Goal: Task Accomplishment & Management: Use online tool/utility

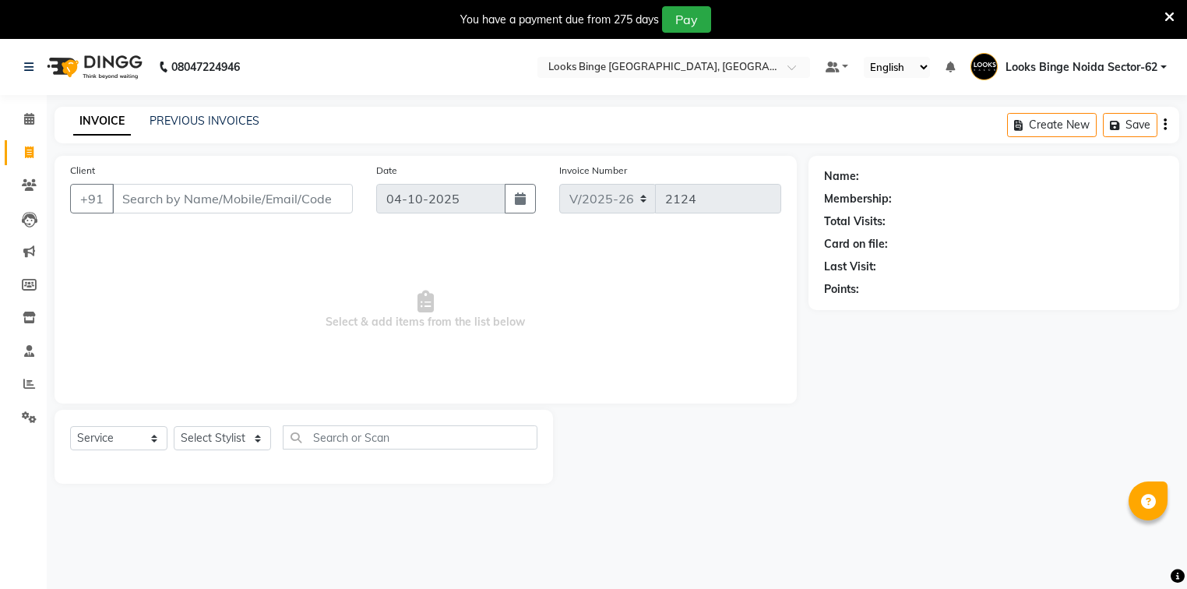
select select "5378"
select select "service"
click at [27, 115] on icon at bounding box center [29, 119] width 10 height 12
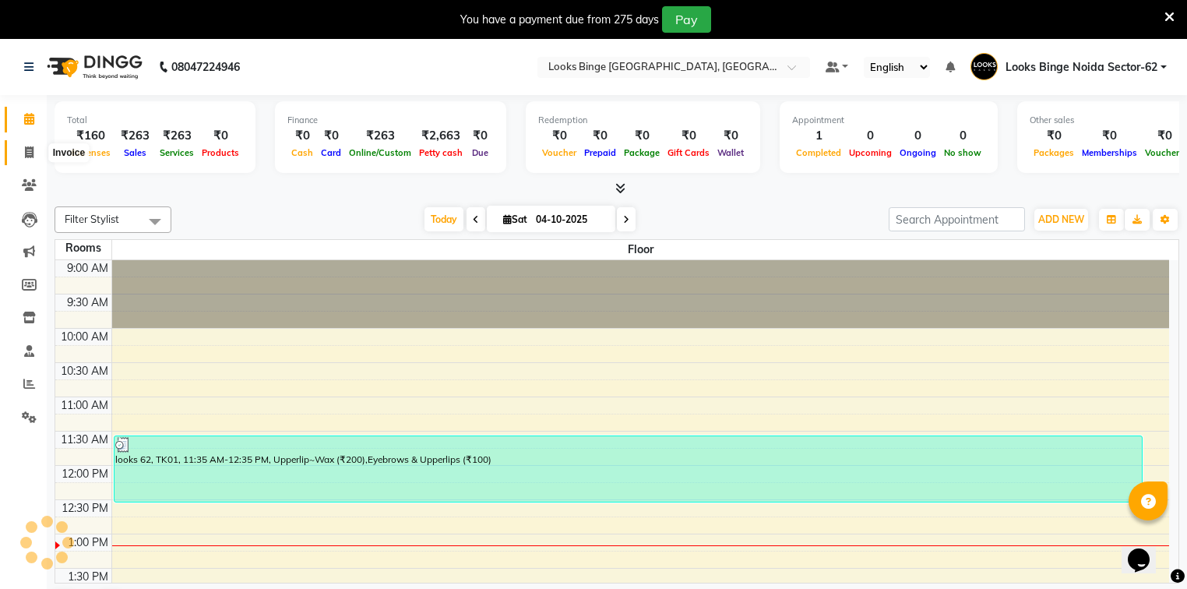
click at [30, 153] on icon at bounding box center [29, 152] width 9 height 12
select select "5378"
select select "service"
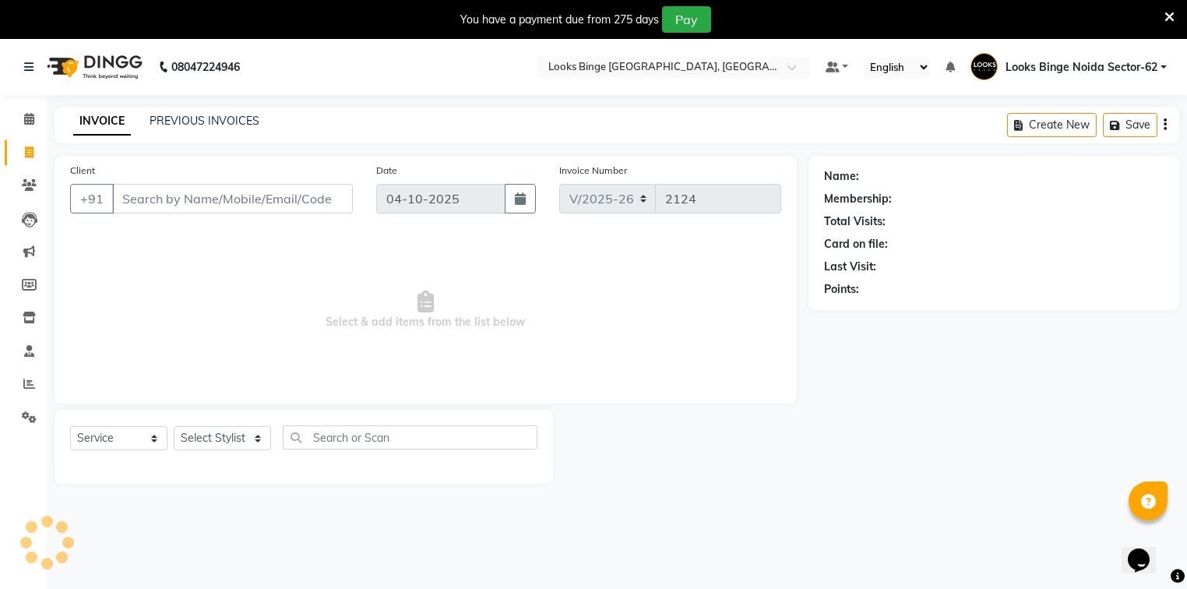
click at [227, 201] on input "Client" at bounding box center [232, 199] width 241 height 30
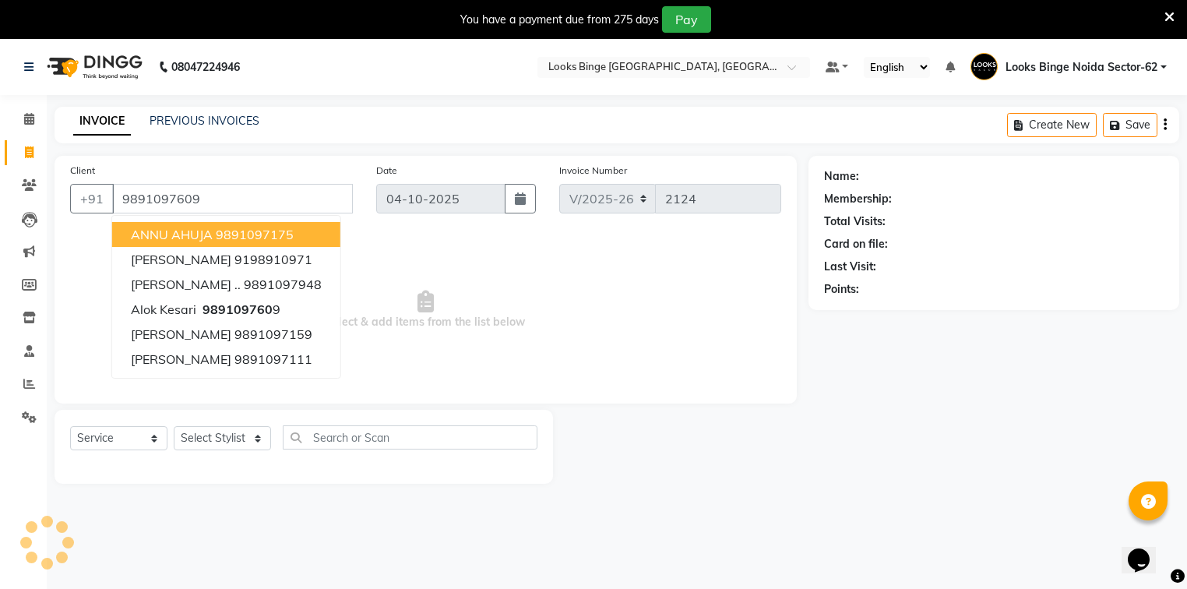
type input "9891097609"
select select "1: Object"
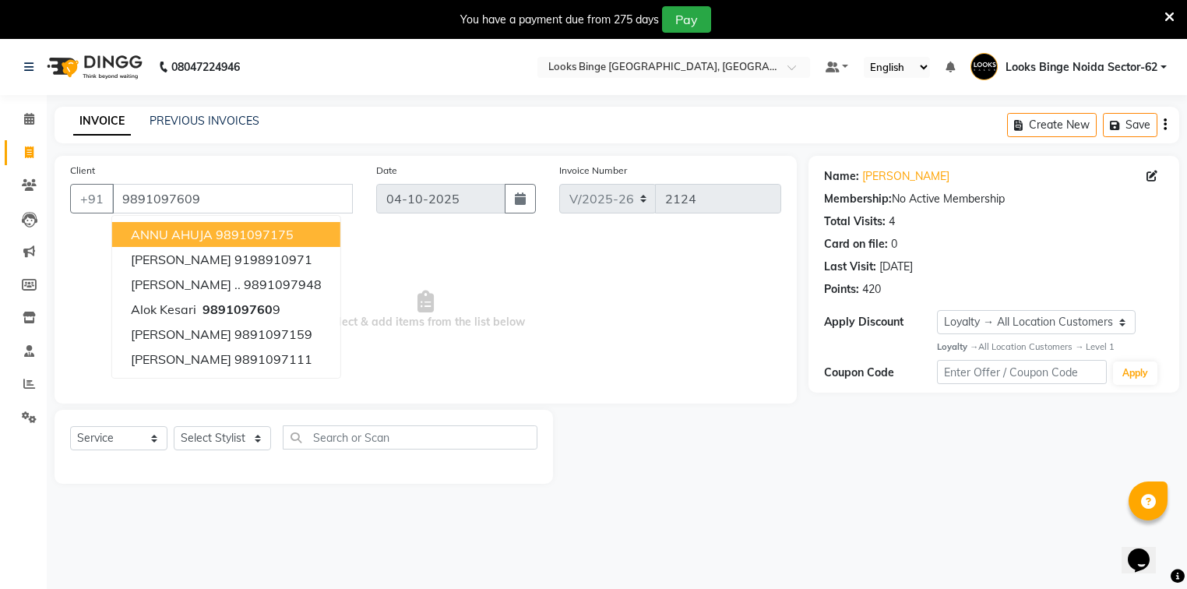
click at [645, 330] on span "Select & add items from the list below" at bounding box center [425, 310] width 711 height 156
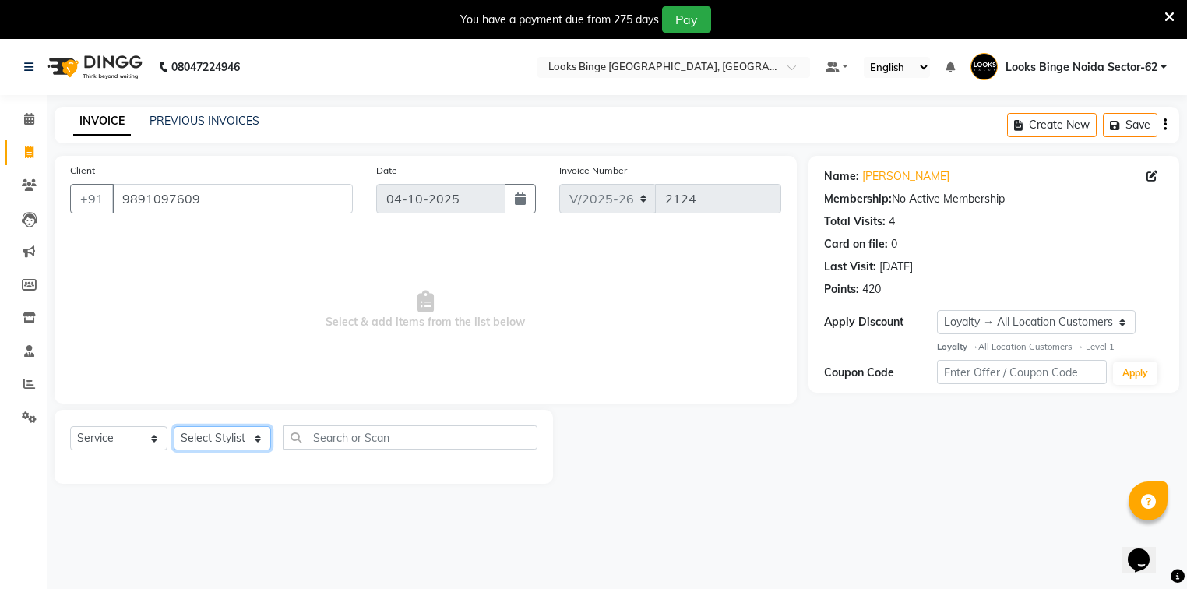
click at [223, 436] on select "Select Stylist ANJALI [PERSON_NAME] [PERSON_NAME] Counter_Sales Kasim Looks Bin…" at bounding box center [222, 438] width 97 height 24
select select "35553"
click at [174, 427] on select "Select Stylist ANJALI [PERSON_NAME] [PERSON_NAME] Counter_Sales Kasim Looks Bin…" at bounding box center [222, 438] width 97 height 24
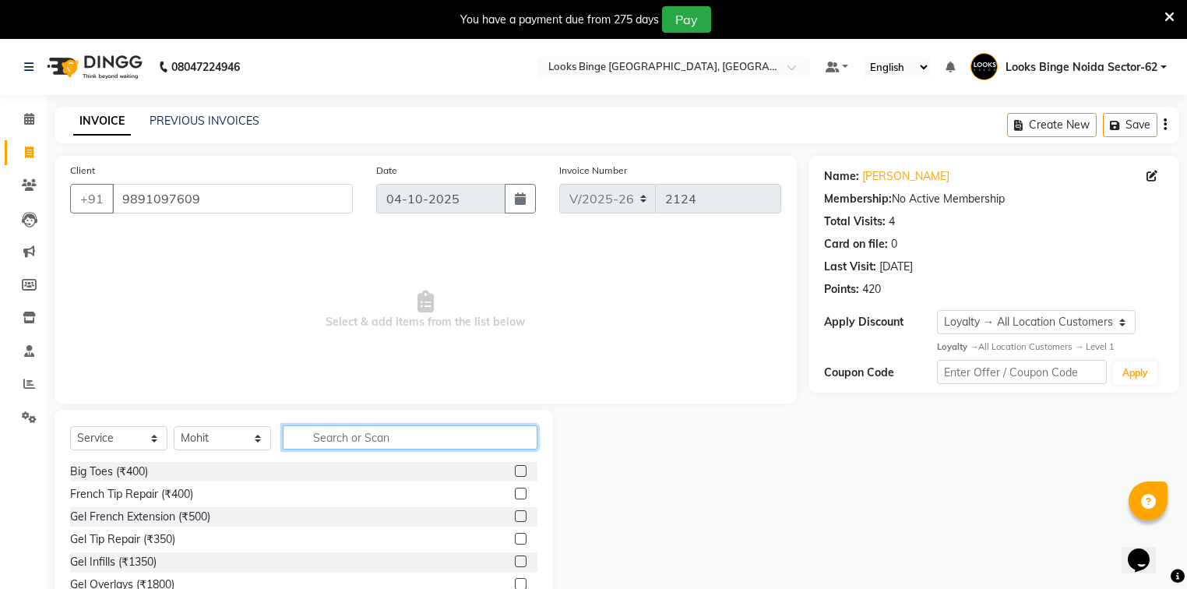
click at [325, 435] on input "text" at bounding box center [410, 437] width 255 height 24
type input "was"
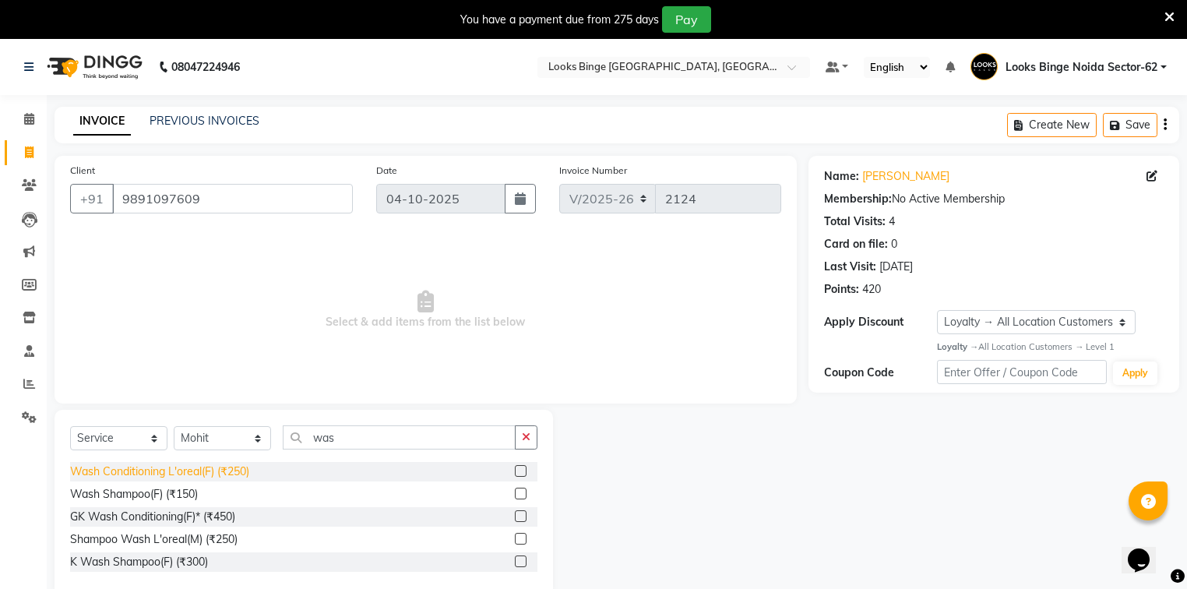
click at [165, 468] on div "Wash Conditioning L'oreal(F) (₹250)" at bounding box center [159, 471] width 179 height 16
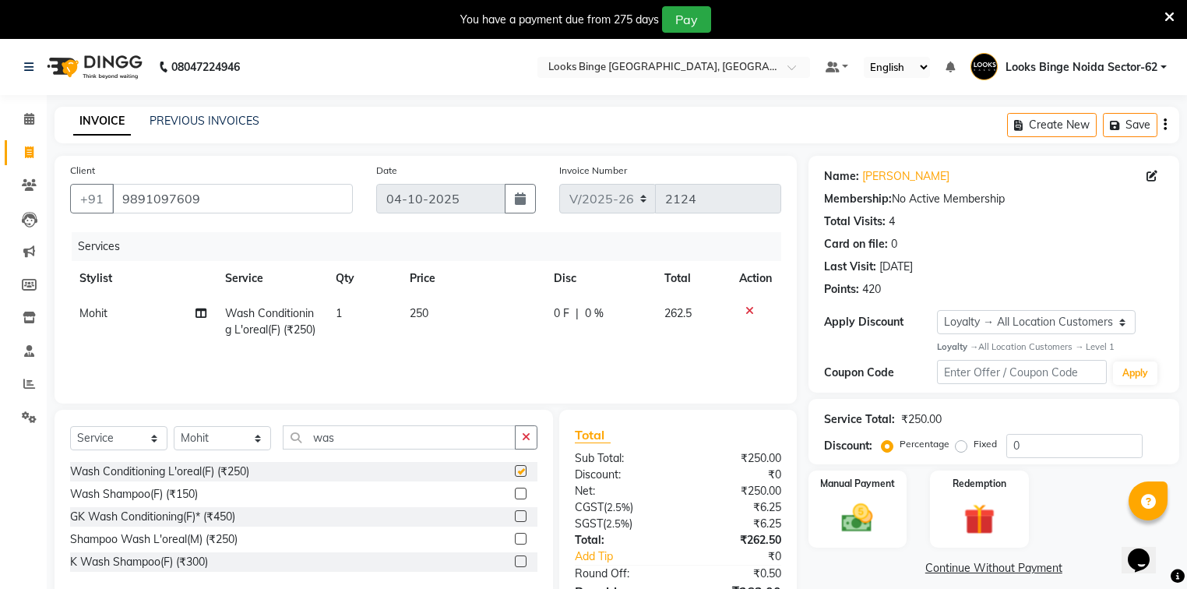
checkbox input "false"
click at [489, 324] on td "250" at bounding box center [472, 321] width 145 height 51
select select "35553"
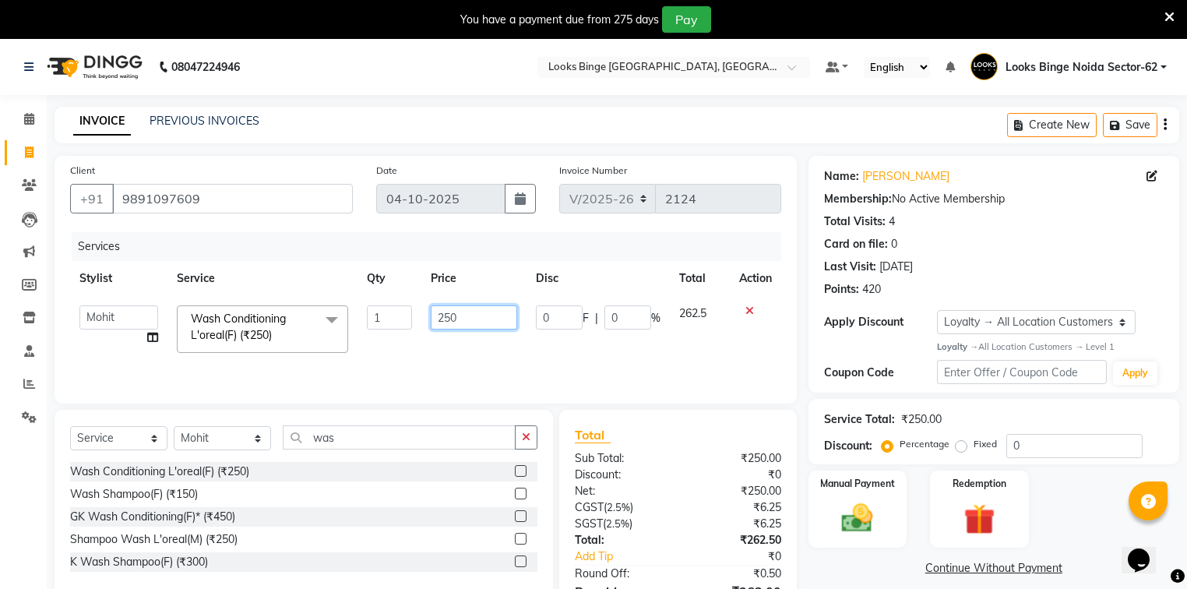
drag, startPoint x: 489, startPoint y: 324, endPoint x: 349, endPoint y: 295, distance: 143.1
click at [349, 295] on table "Stylist Service Qty Price Disc Total Action ANJALI [PERSON_NAME] [PERSON_NAME] …" at bounding box center [425, 311] width 711 height 101
type input "300"
click at [489, 361] on td "300" at bounding box center [473, 329] width 105 height 66
select select "35553"
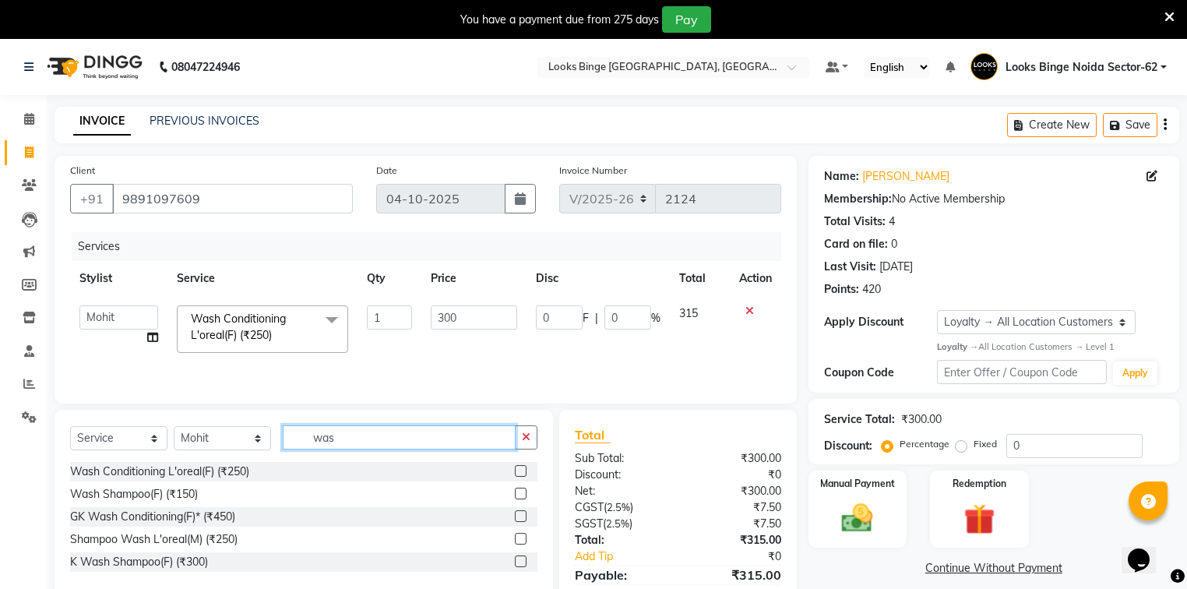
click at [347, 436] on input "was" at bounding box center [399, 437] width 233 height 24
type input "w"
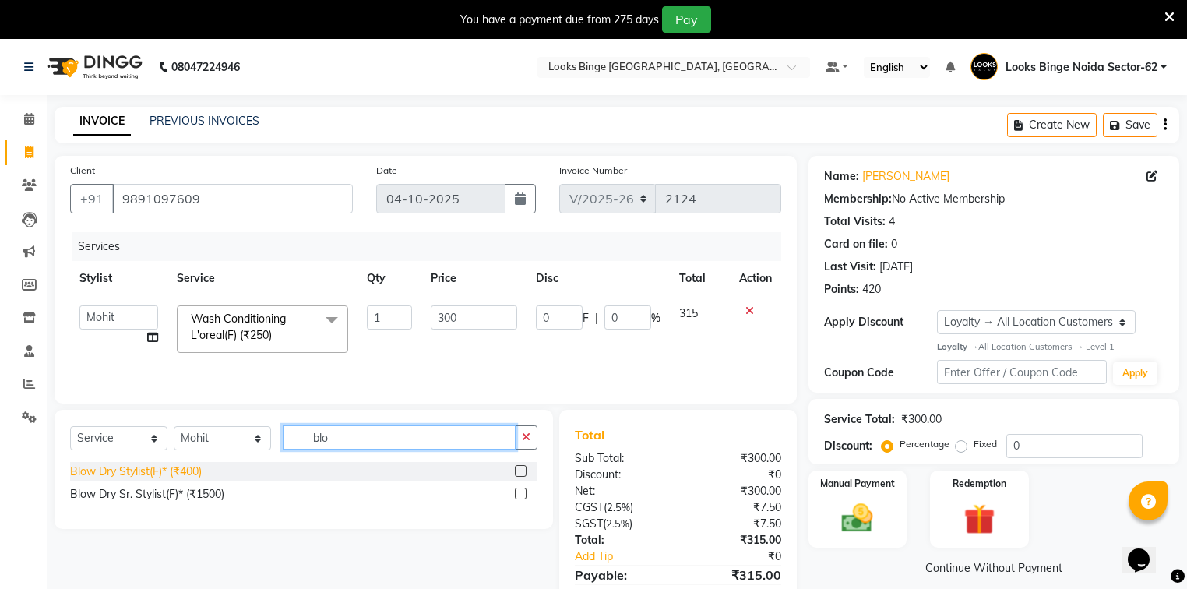
type input "blo"
click at [132, 477] on div "Blow Dry Stylist(F)* (₹400)" at bounding box center [136, 471] width 132 height 16
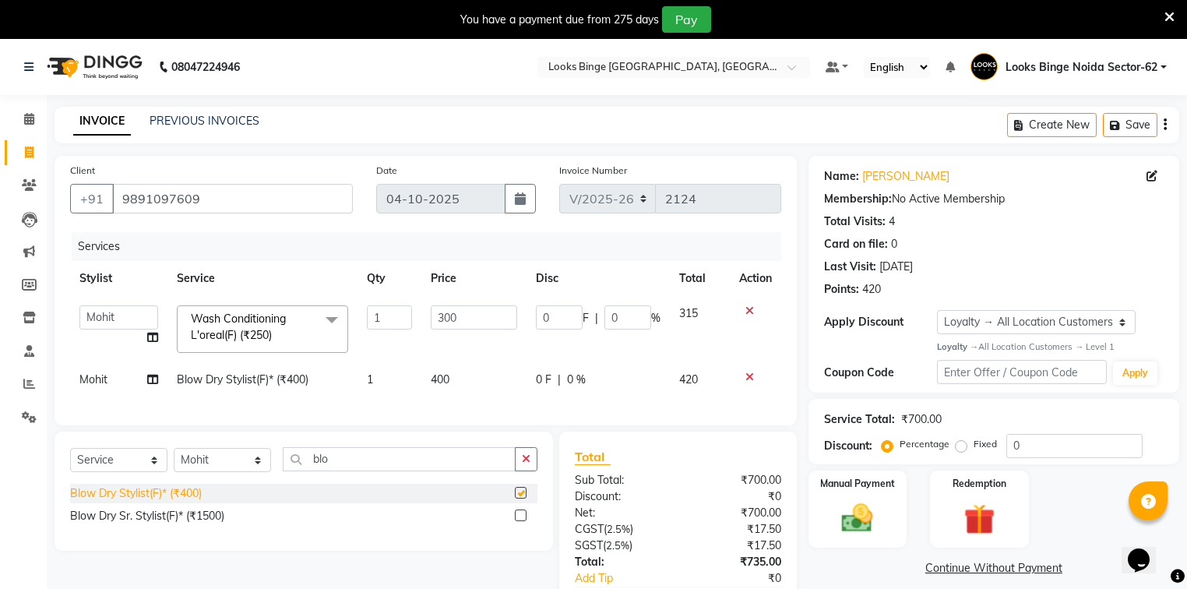
checkbox input "false"
click at [456, 375] on td "400" at bounding box center [473, 379] width 105 height 35
select select "35553"
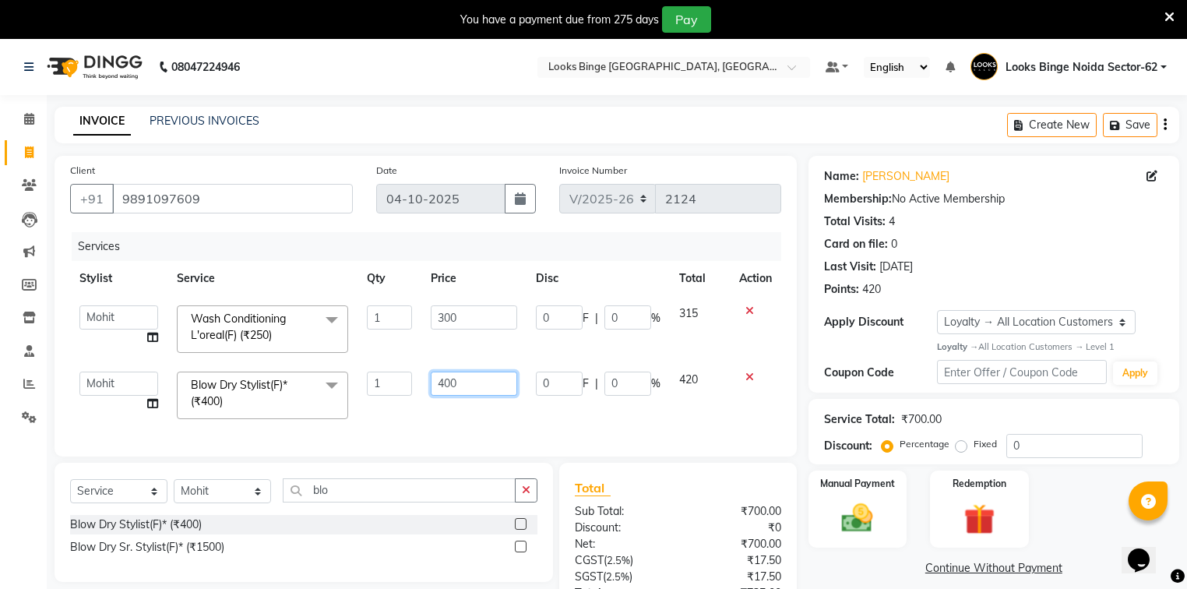
drag, startPoint x: 472, startPoint y: 380, endPoint x: 290, endPoint y: 377, distance: 182.2
click at [290, 377] on tr "[PERSON_NAME] [PERSON_NAME] Counter_Sales Kasim Looks Binge Noida Sector-62 Moh…" at bounding box center [425, 395] width 711 height 66
type input "700"
click at [461, 422] on div "Client [PHONE_NUMBER] Date [DATE] Invoice Number V/2025 V/[PHONE_NUMBER] Servic…" at bounding box center [426, 306] width 742 height 301
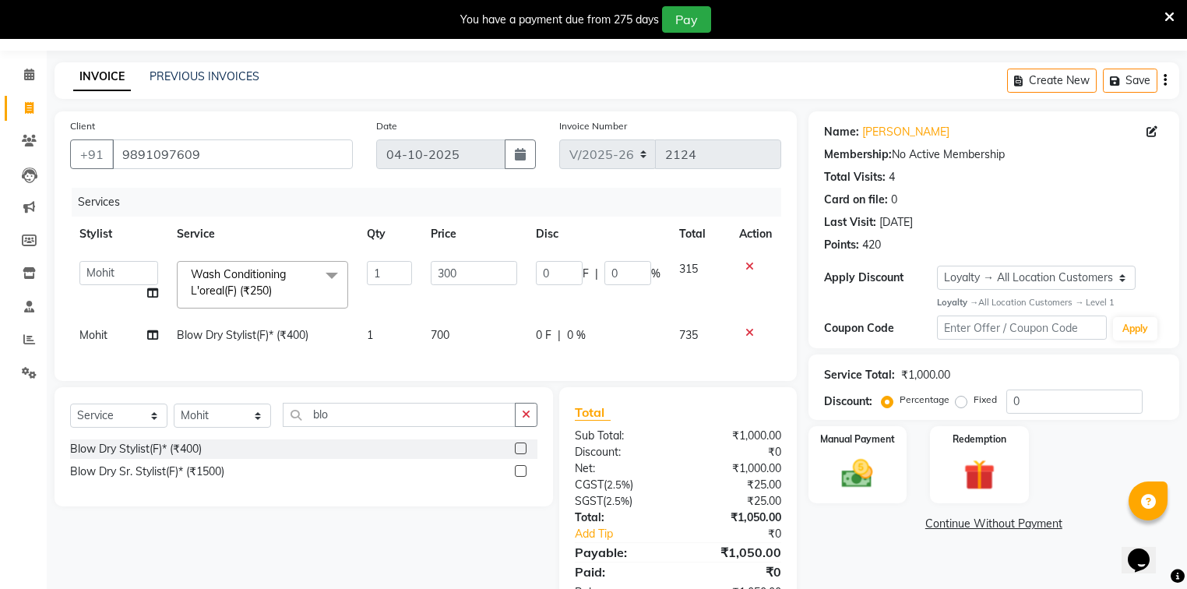
scroll to position [104, 0]
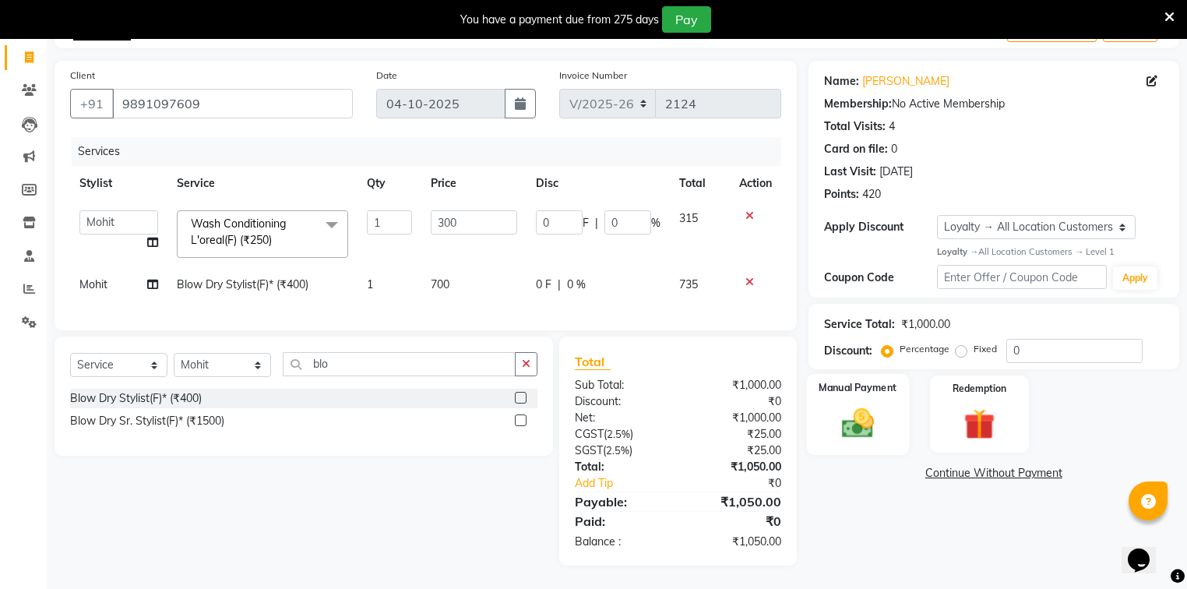
click at [895, 403] on div "Manual Payment" at bounding box center [857, 414] width 103 height 81
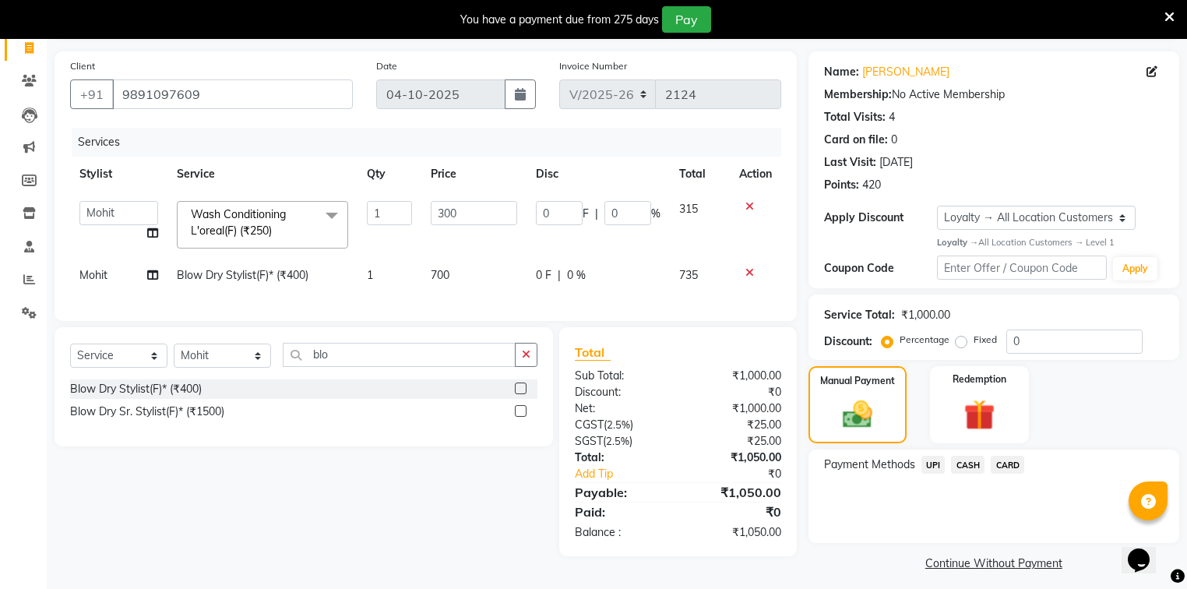
click at [1012, 464] on span "CARD" at bounding box center [1006, 465] width 33 height 18
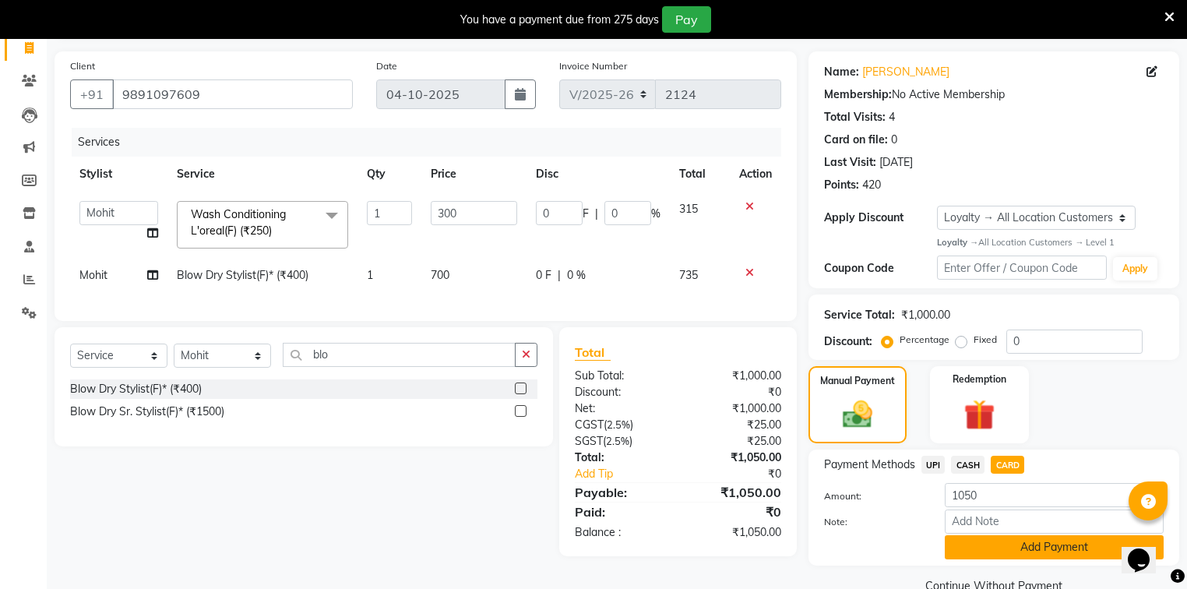
click at [1017, 544] on button "Add Payment" at bounding box center [1054, 547] width 219 height 24
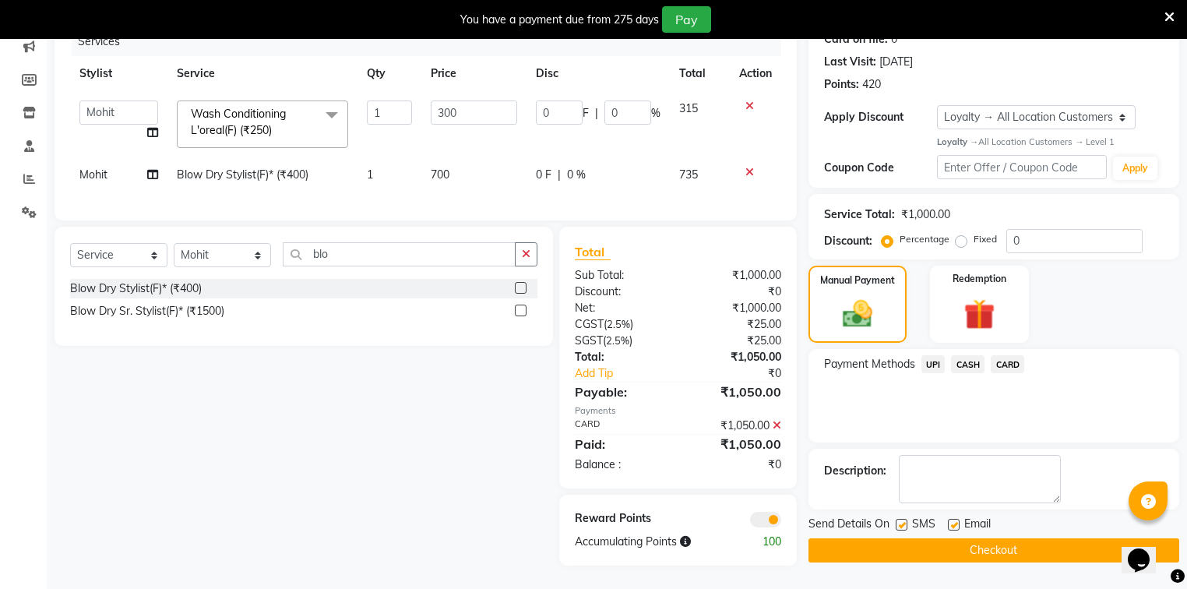
scroll to position [215, 0]
click at [969, 543] on button "Checkout" at bounding box center [993, 550] width 371 height 24
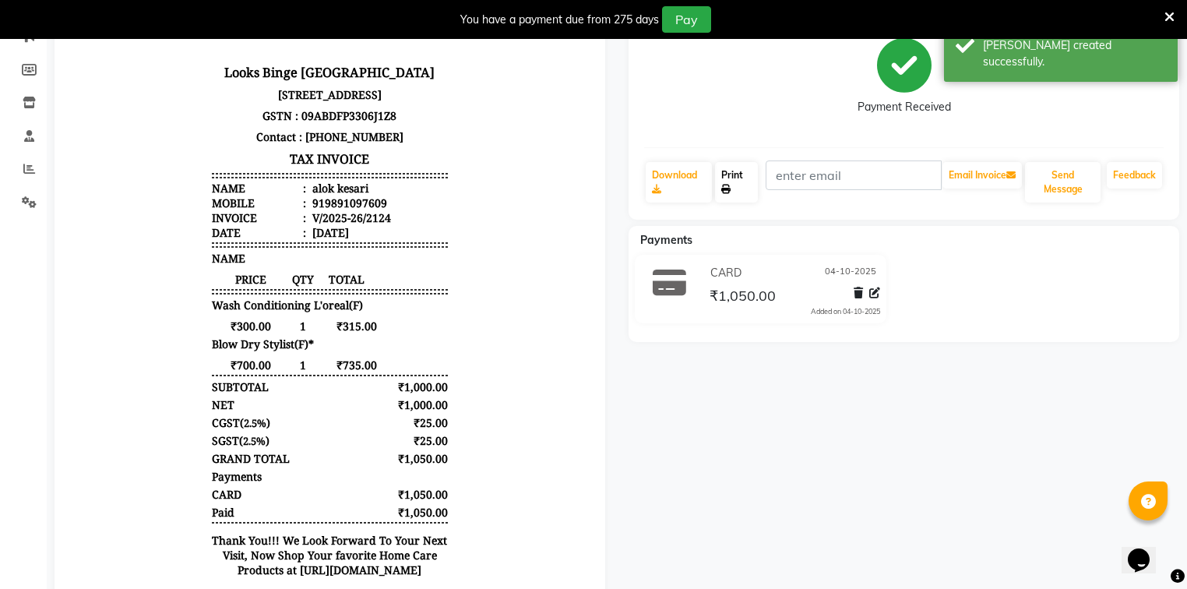
click at [729, 185] on icon at bounding box center [725, 189] width 9 height 9
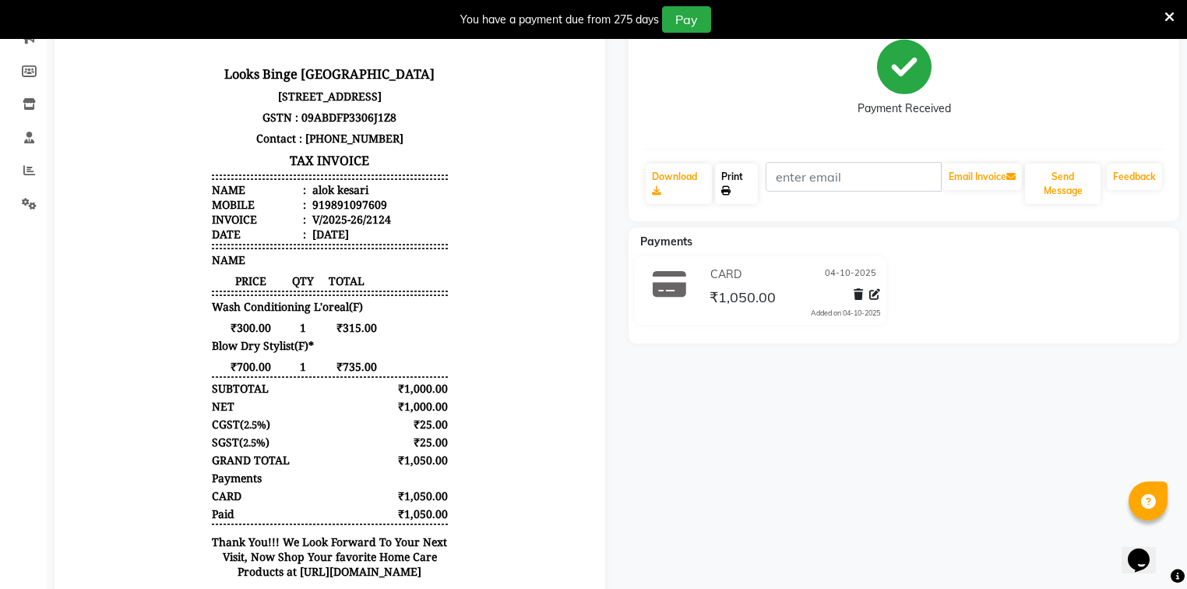
scroll to position [31, 0]
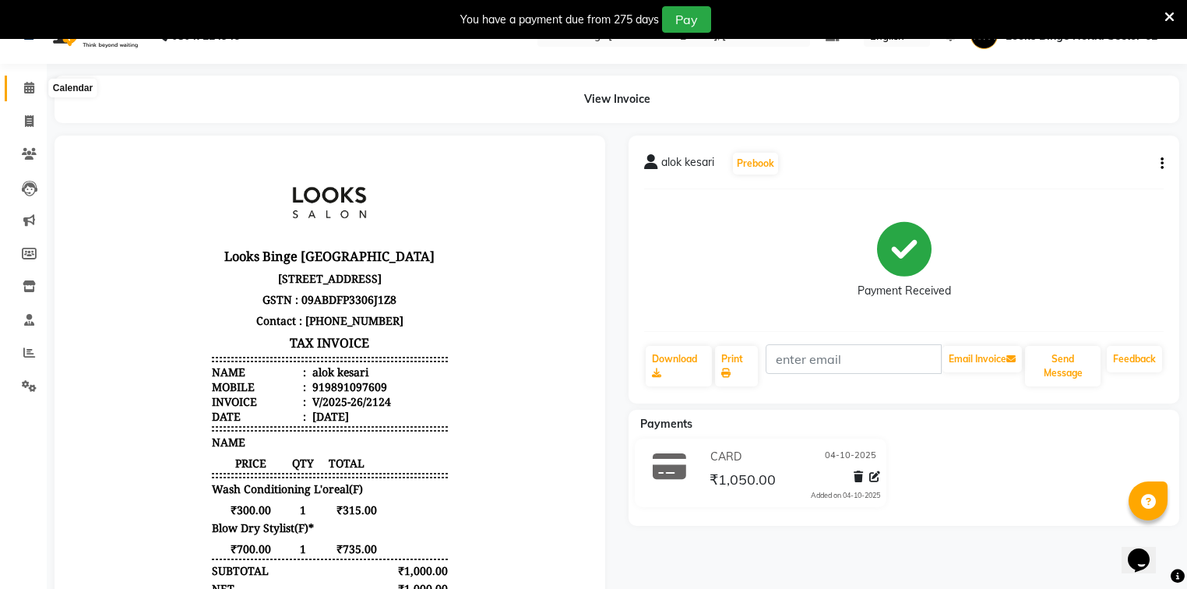
click at [28, 87] on icon at bounding box center [29, 88] width 10 height 12
